Goal: Task Accomplishment & Management: Manage account settings

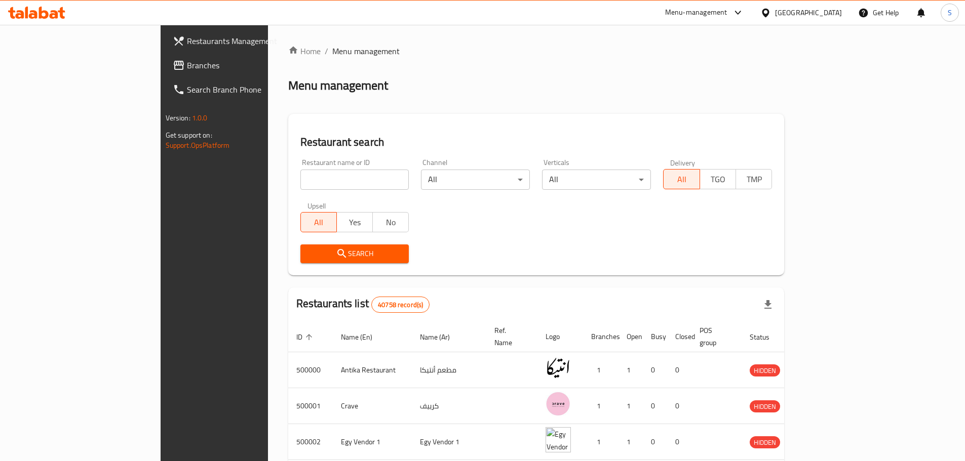
click at [36, 8] on icon at bounding box center [36, 13] width 57 height 12
click at [300, 180] on input "search" at bounding box center [354, 180] width 109 height 20
paste input "644013"
type input "644013"
click button "Search" at bounding box center [354, 254] width 109 height 19
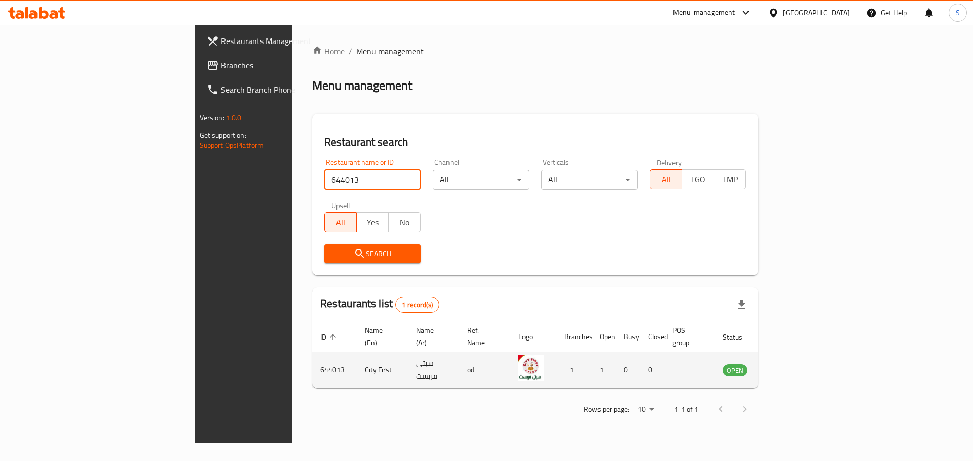
click at [787, 367] on icon "enhanced table" at bounding box center [781, 371] width 11 height 9
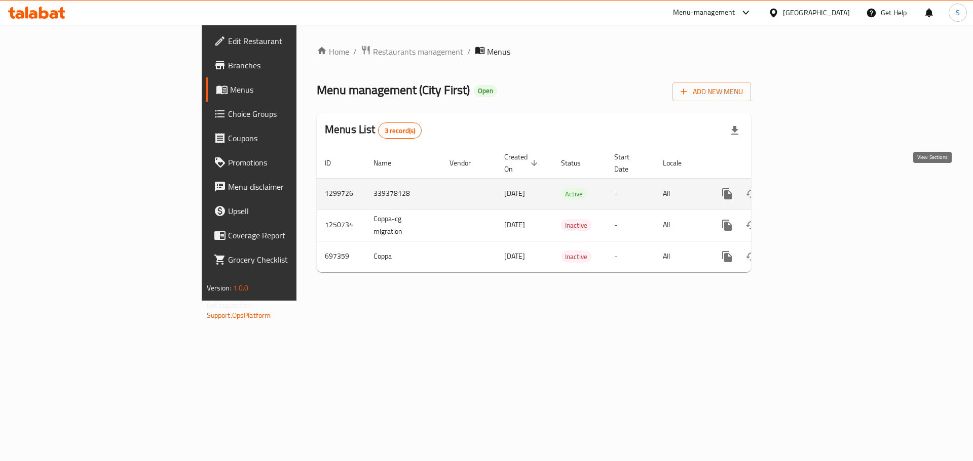
click at [806, 188] on icon "enhanced table" at bounding box center [800, 194] width 12 height 12
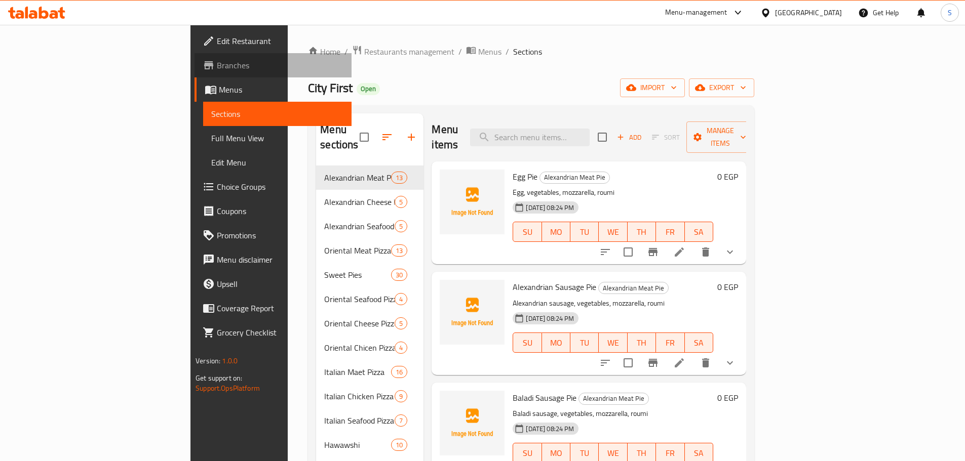
click at [217, 68] on span "Branches" at bounding box center [280, 65] width 127 height 12
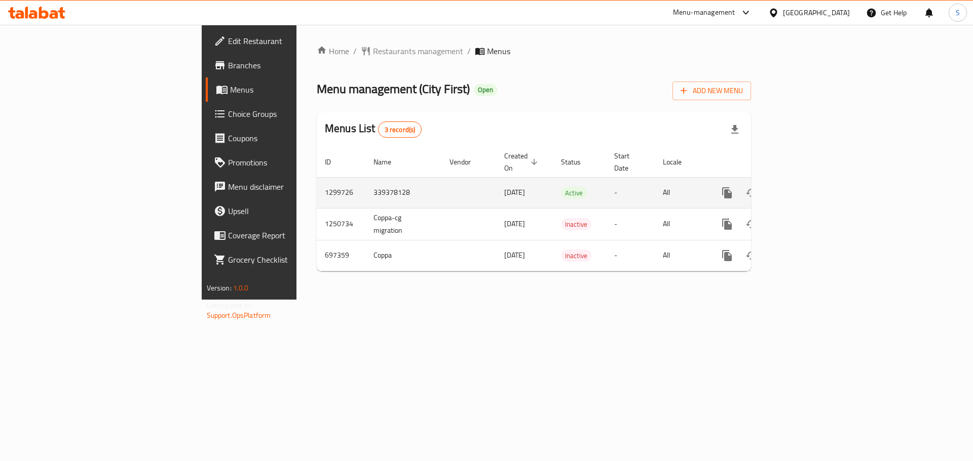
click at [812, 185] on link "enhanced table" at bounding box center [800, 193] width 24 height 24
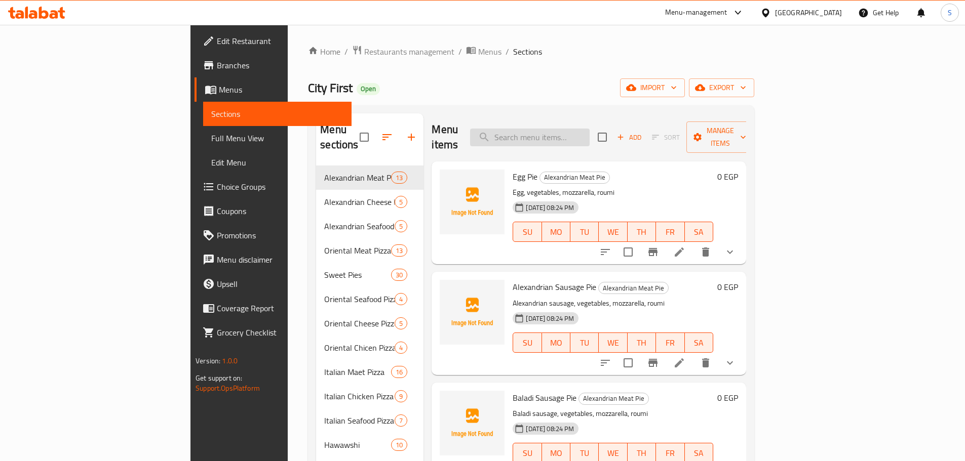
click at [577, 137] on div "Menu items Add Sort Manage items" at bounding box center [589, 137] width 315 height 48
click at [580, 131] on input "search" at bounding box center [530, 138] width 120 height 18
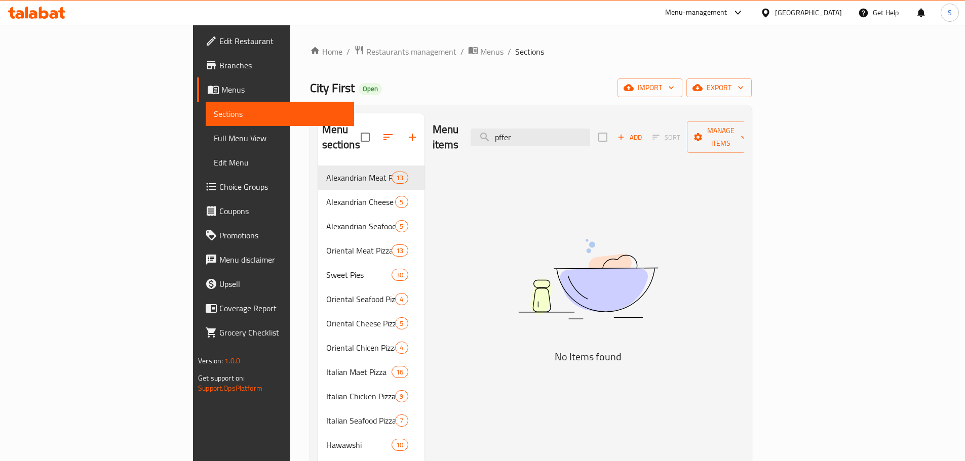
drag, startPoint x: 568, startPoint y: 134, endPoint x: 514, endPoint y: 133, distance: 54.7
click at [515, 138] on div "Menu items pffer Add Sort Manage items" at bounding box center [588, 137] width 311 height 48
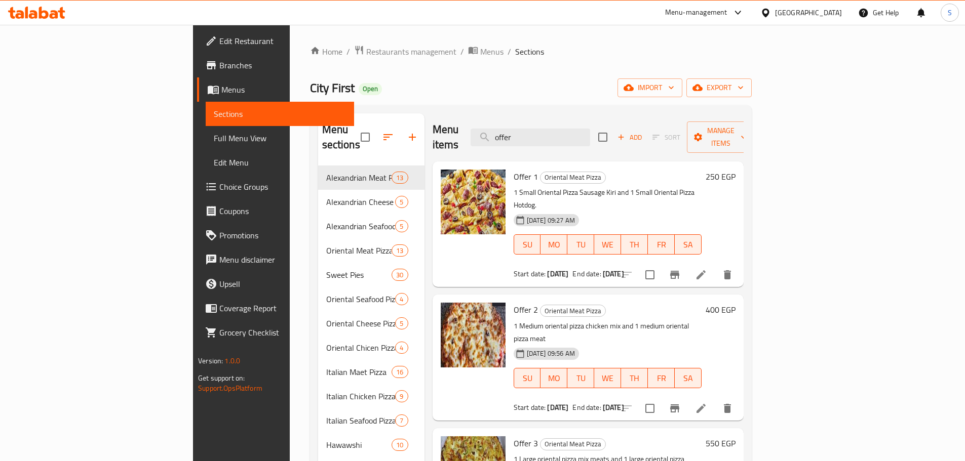
type input "offer"
click at [366, 50] on span "Restaurants management" at bounding box center [411, 52] width 90 height 12
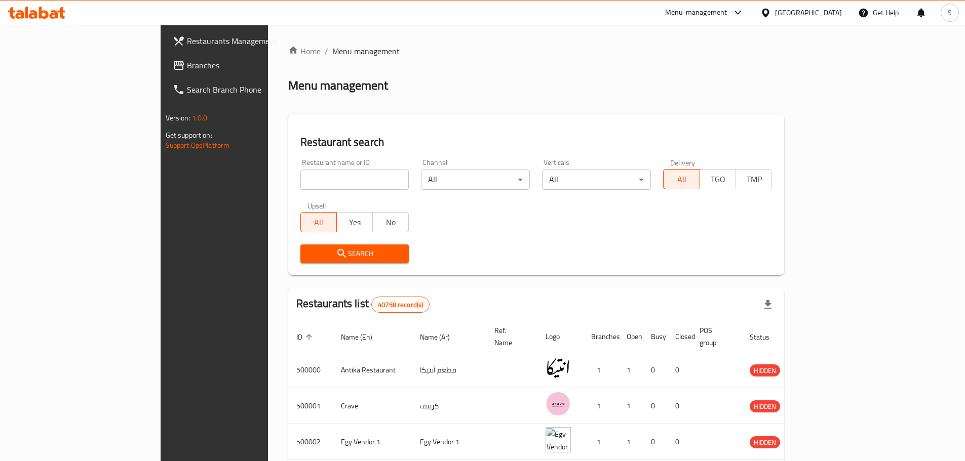
click at [187, 66] on span "Branches" at bounding box center [250, 65] width 127 height 12
